Goal: Task Accomplishment & Management: Manage account settings

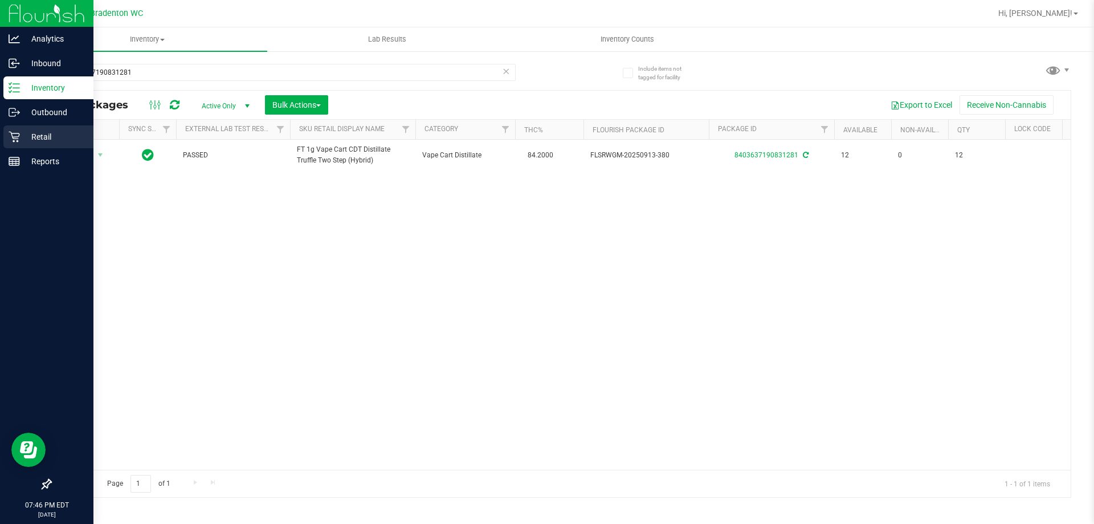
click at [19, 137] on icon at bounding box center [14, 136] width 11 height 11
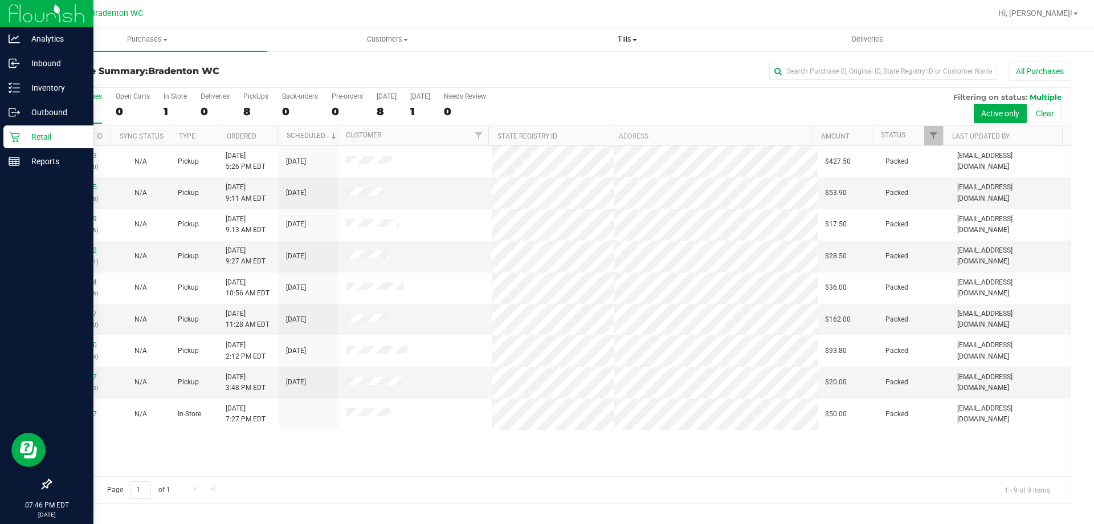
click at [626, 43] on span "Tills" at bounding box center [627, 39] width 239 height 10
click at [592, 66] on li "Manage tills" at bounding box center [627, 69] width 240 height 14
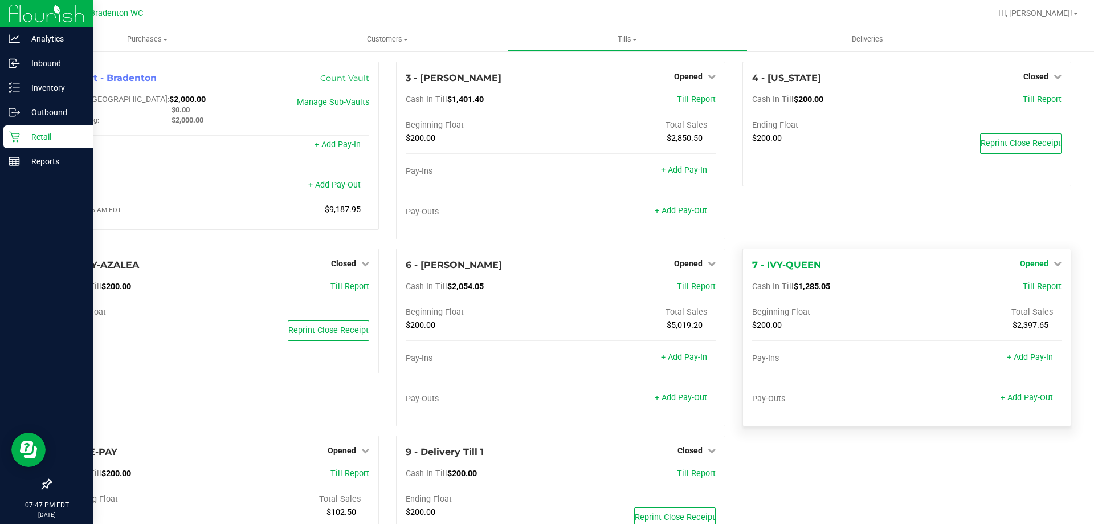
click at [1034, 264] on span "Opened" at bounding box center [1034, 263] width 29 height 9
click at [1006, 289] on div "Close Till" at bounding box center [1036, 287] width 84 height 14
click at [1020, 287] on link "Close Till" at bounding box center [1035, 287] width 31 height 9
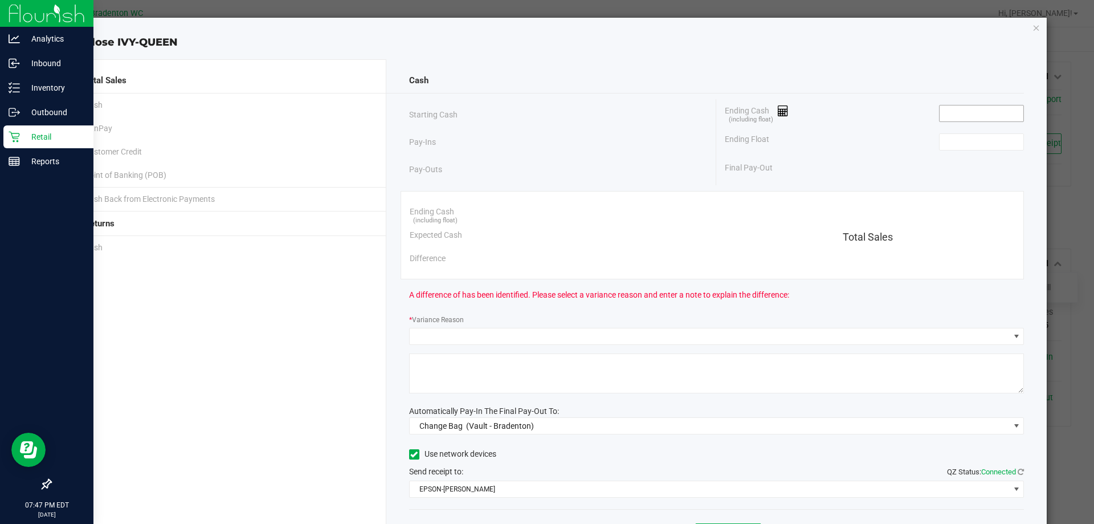
click at [954, 116] on input at bounding box center [982, 113] width 84 height 16
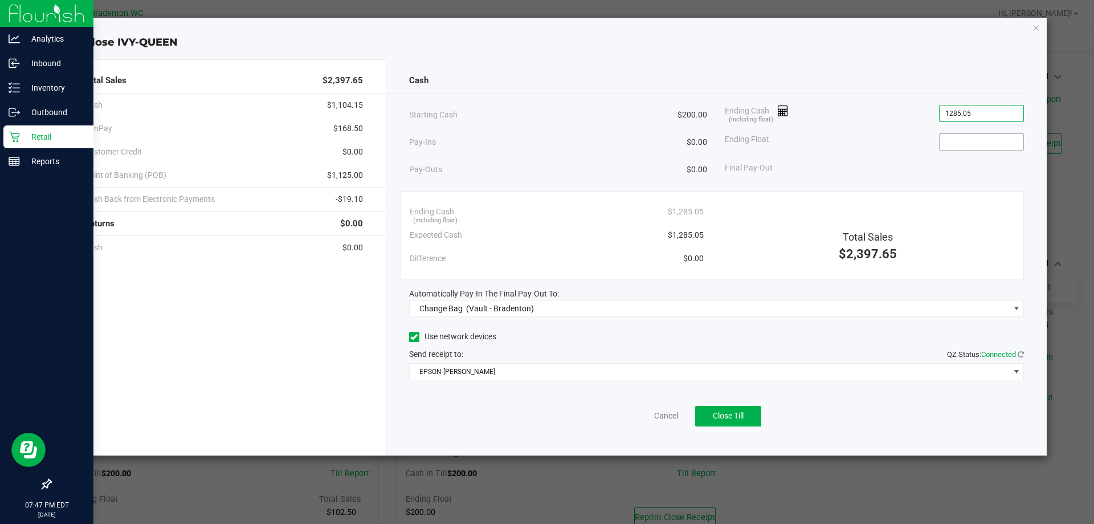
type input "$1,285.05"
click at [954, 145] on input at bounding box center [982, 142] width 84 height 16
type input "$200.00"
click at [901, 161] on div "Final Pay-Out $1,085.05" at bounding box center [874, 167] width 299 height 23
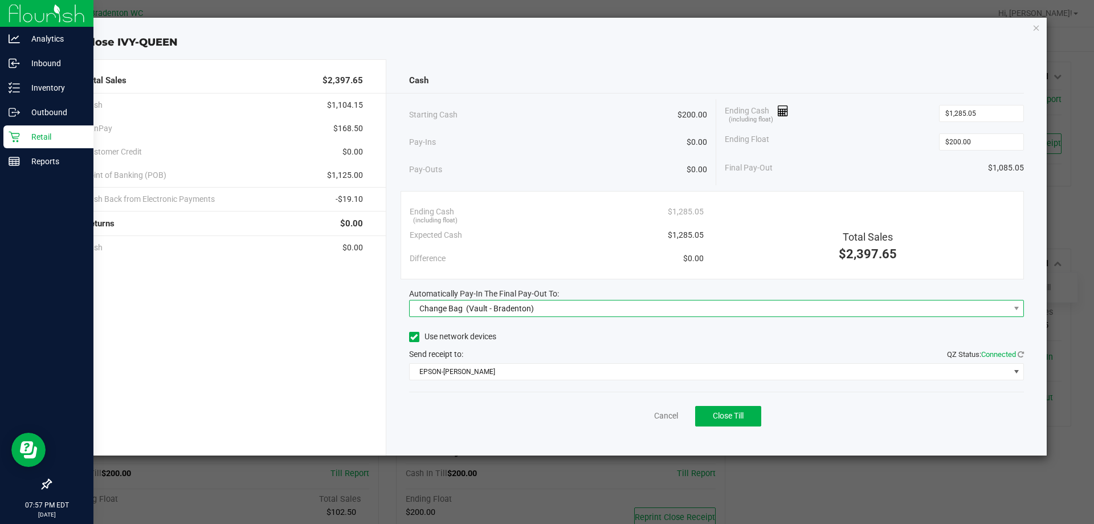
click at [816, 311] on span "Change Bag (Vault - Bradenton)" at bounding box center [710, 308] width 600 height 16
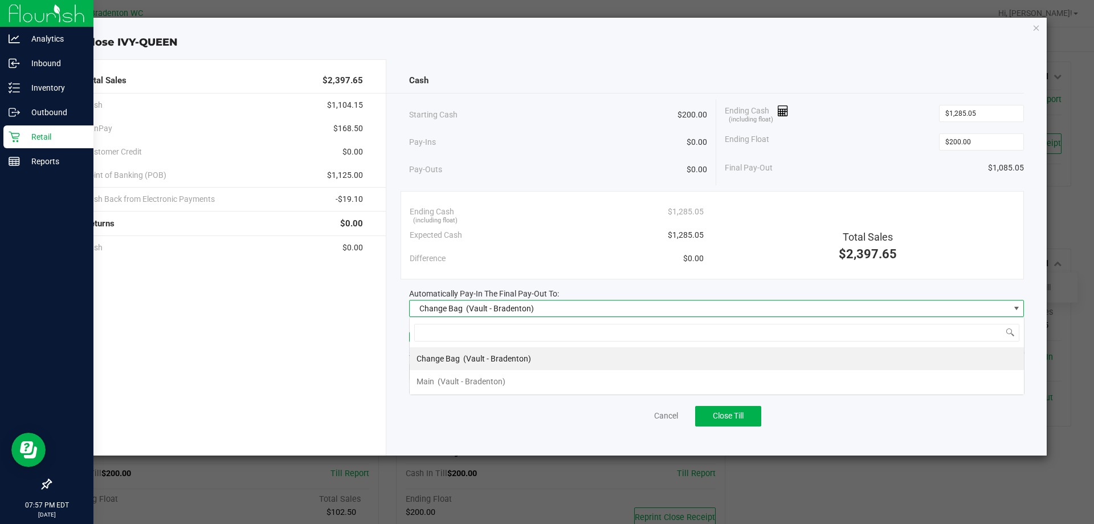
scroll to position [17, 615]
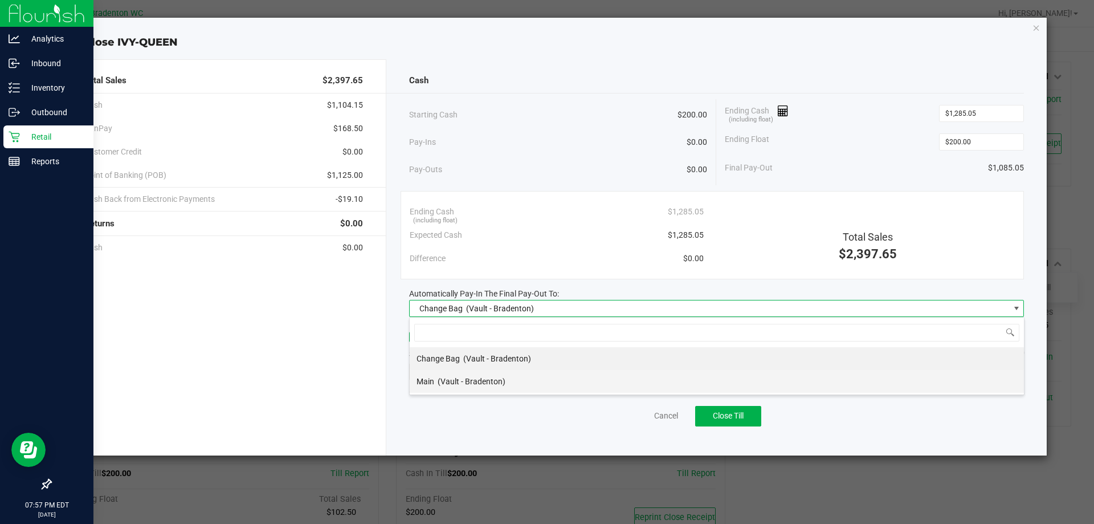
click at [552, 386] on li "Main (Vault - Bradenton)" at bounding box center [717, 381] width 615 height 23
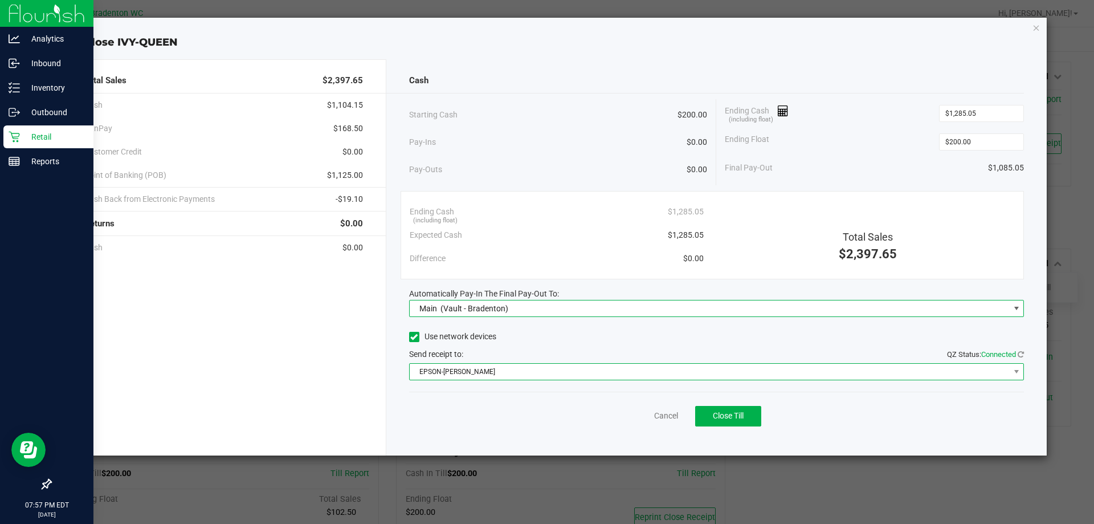
click at [666, 371] on span "EPSON-[PERSON_NAME]" at bounding box center [710, 372] width 600 height 16
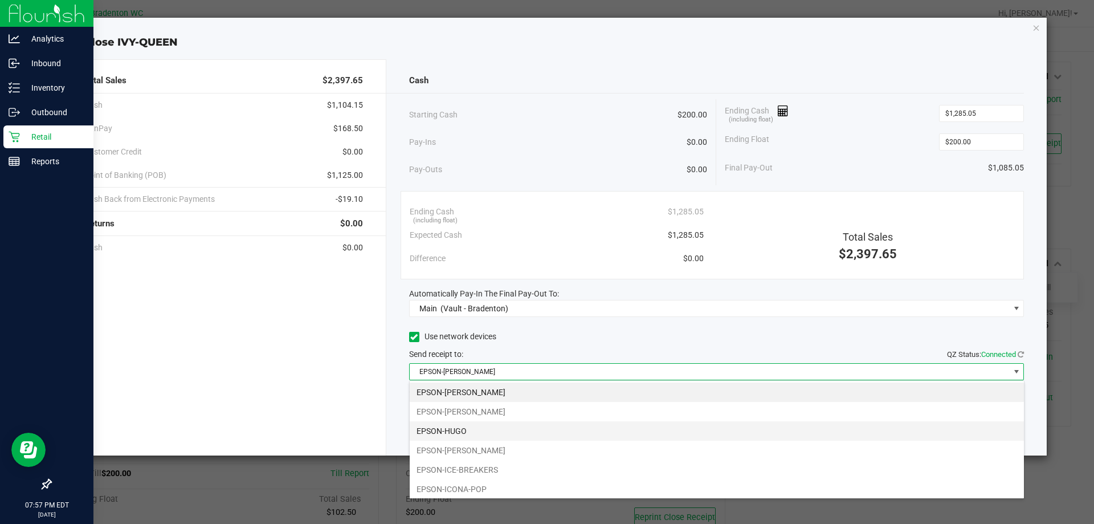
click at [463, 422] on li "EPSON-HUGO" at bounding box center [717, 430] width 615 height 19
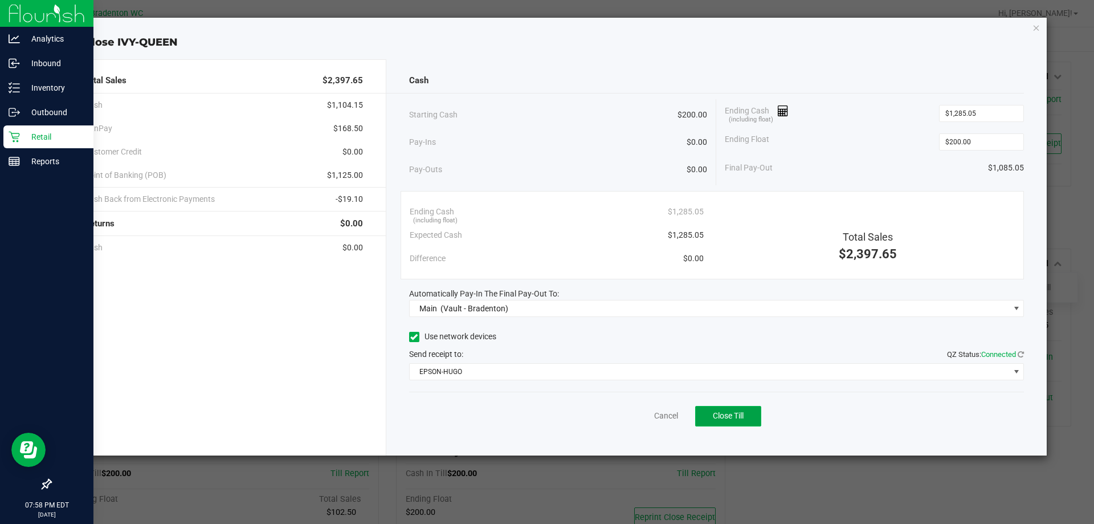
click at [748, 408] on button "Close Till" at bounding box center [728, 416] width 66 height 21
click at [1036, 27] on icon "button" at bounding box center [1037, 28] width 8 height 14
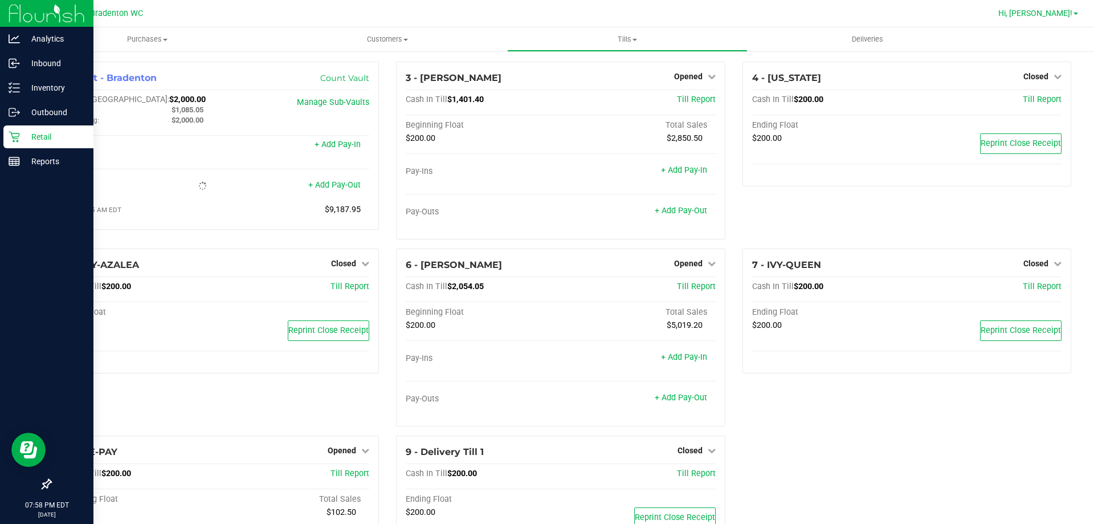
click at [1062, 14] on span "Hi, [PERSON_NAME]!" at bounding box center [1036, 13] width 74 height 9
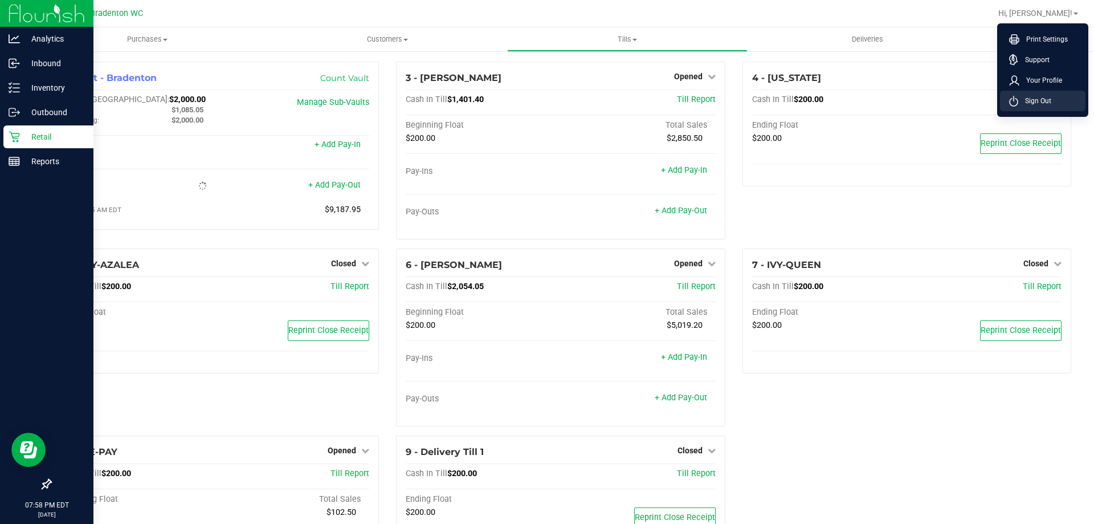
click at [1051, 105] on span "Sign Out" at bounding box center [1035, 100] width 33 height 11
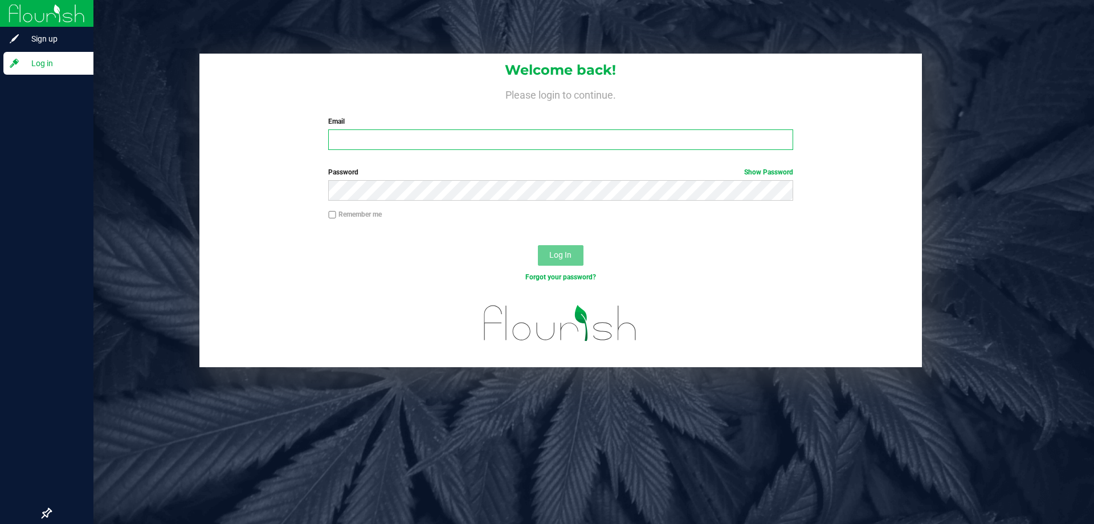
click at [622, 135] on input "Email" at bounding box center [560, 139] width 465 height 21
type input "[EMAIL_ADDRESS][DOMAIN_NAME]"
click at [592, 173] on label "Password Show Password" at bounding box center [560, 172] width 465 height 10
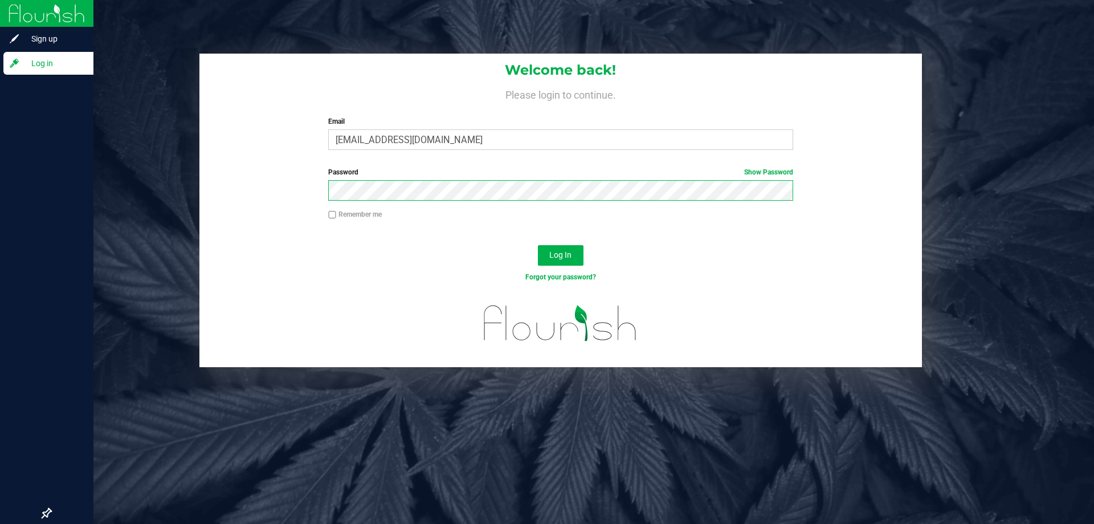
click at [538, 245] on button "Log In" at bounding box center [561, 255] width 46 height 21
